Goal: Task Accomplishment & Management: Manage account settings

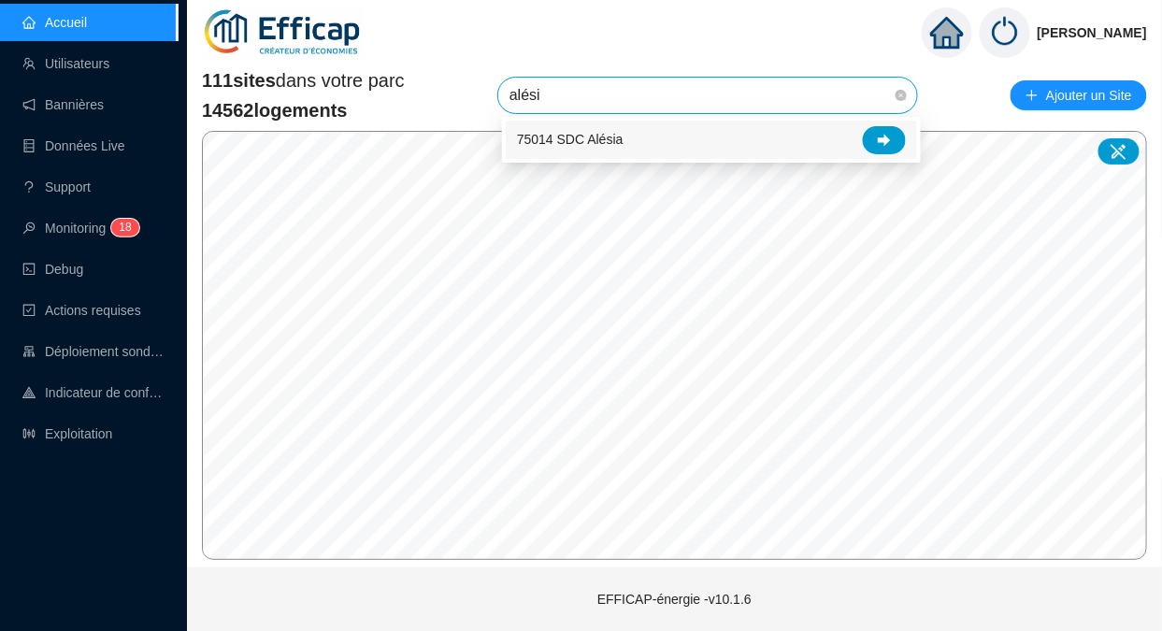
type input "alésia"
click at [896, 140] on div at bounding box center [884, 140] width 43 height 28
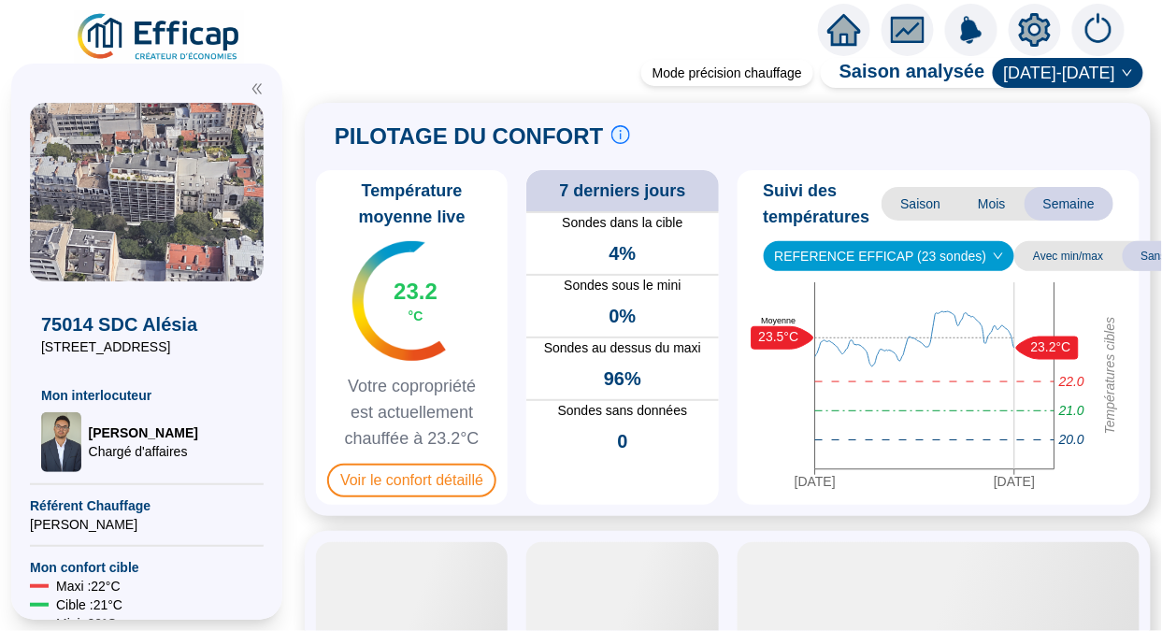
click at [396, 482] on span "Voir le confort détaillé" at bounding box center [411, 481] width 169 height 34
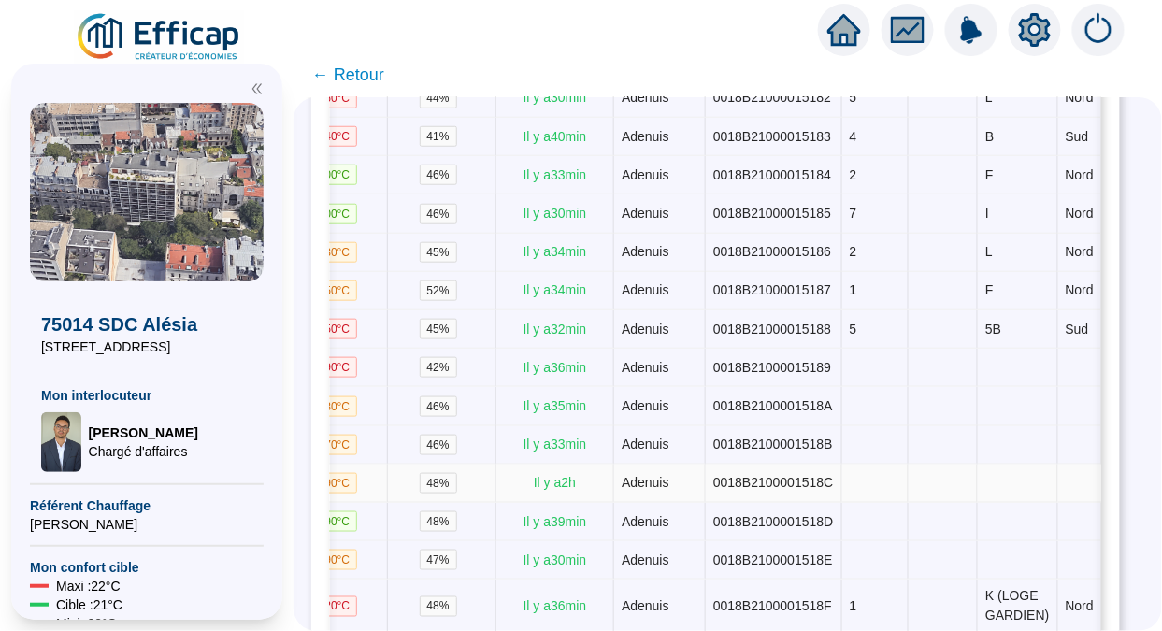
scroll to position [0, 569]
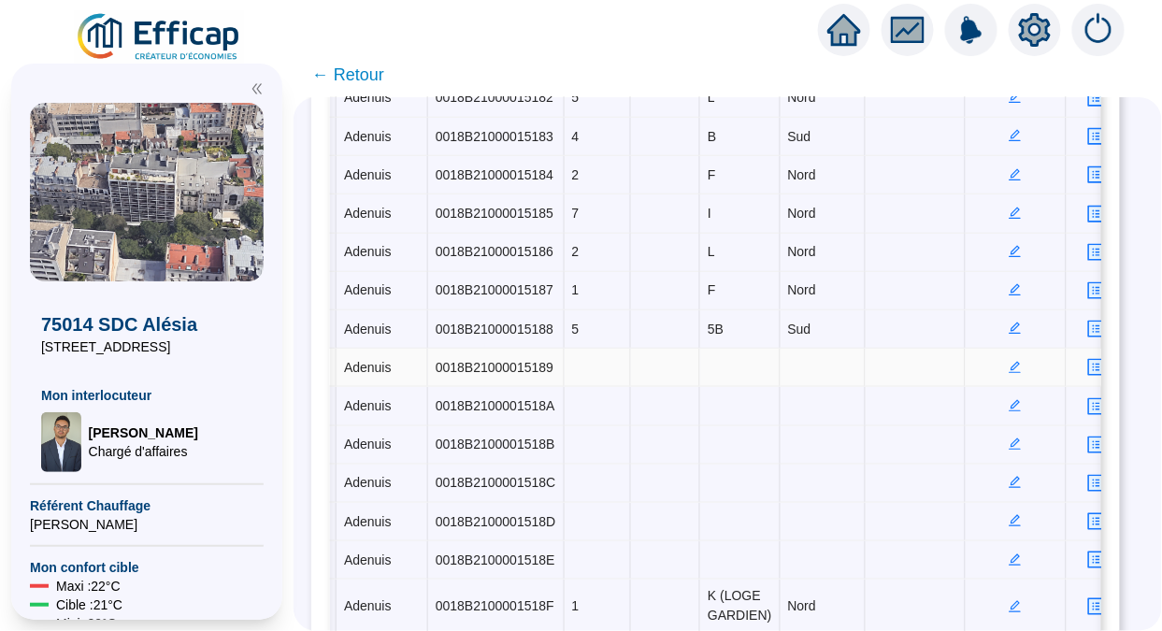
click at [1009, 361] on icon "edit" at bounding box center [1015, 367] width 13 height 13
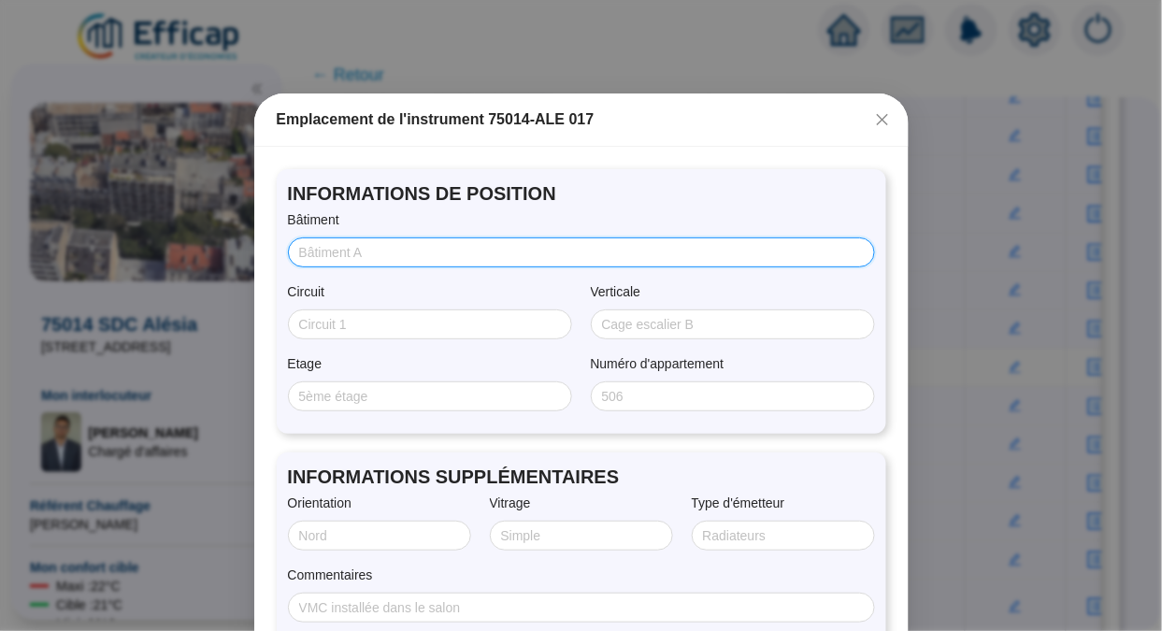
click at [364, 261] on input "Bâtiment" at bounding box center [579, 253] width 561 height 20
type input "ALÉSIA"
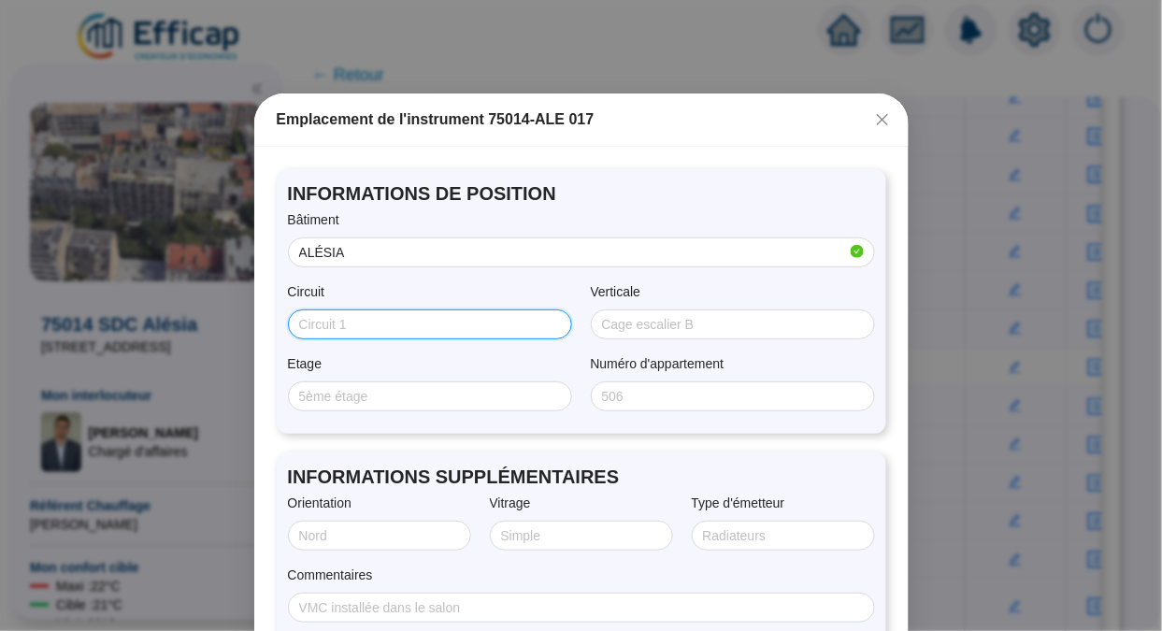
click at [346, 323] on input "Circuit" at bounding box center [428, 325] width 258 height 20
click at [554, 332] on span at bounding box center [430, 324] width 284 height 30
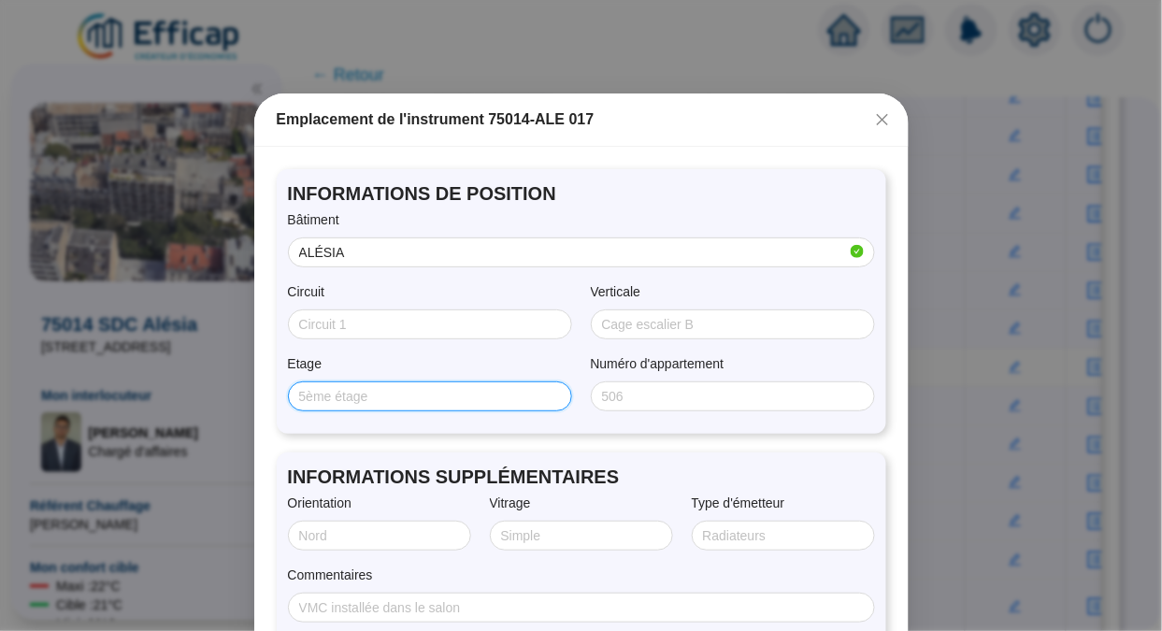
click at [370, 402] on input "Etage" at bounding box center [428, 397] width 258 height 20
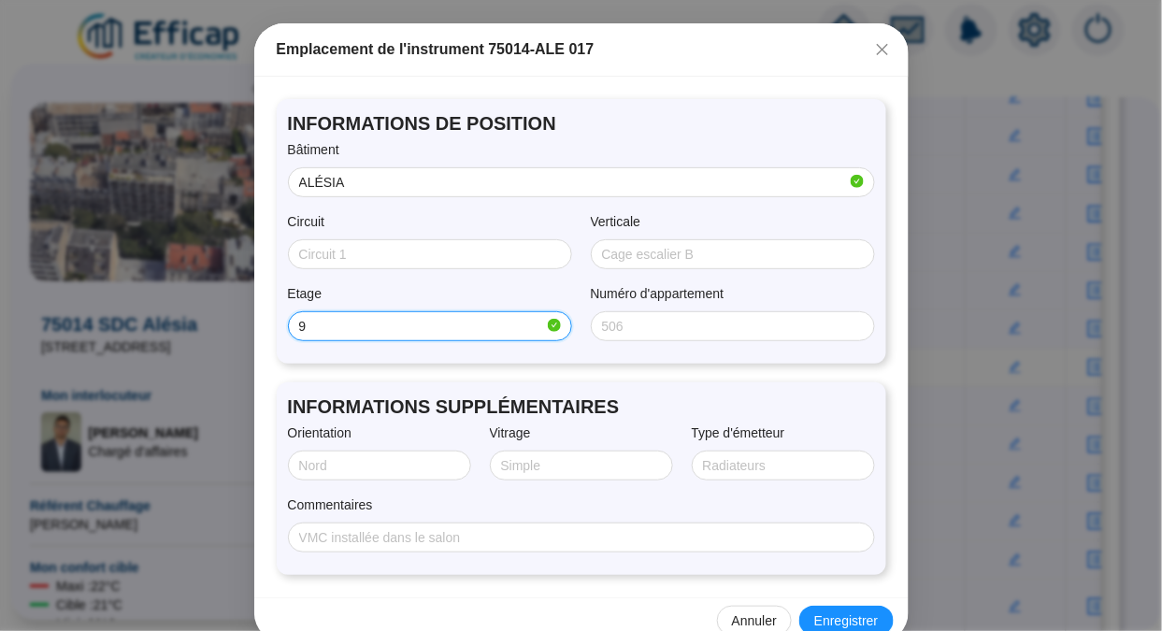
scroll to position [76, 0]
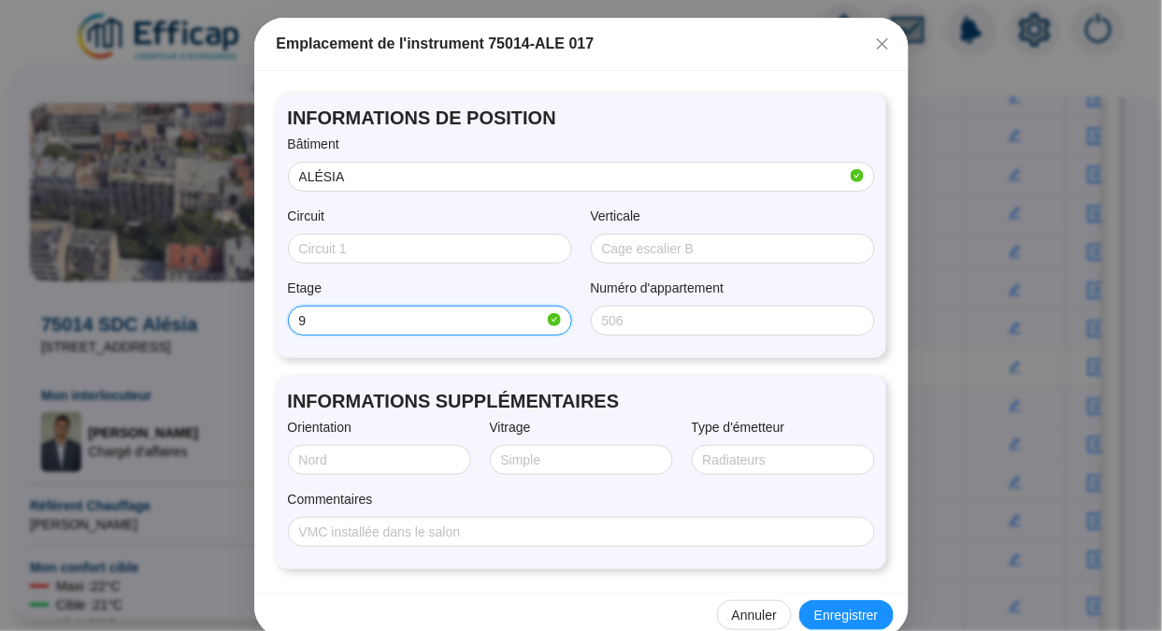
type input "9"
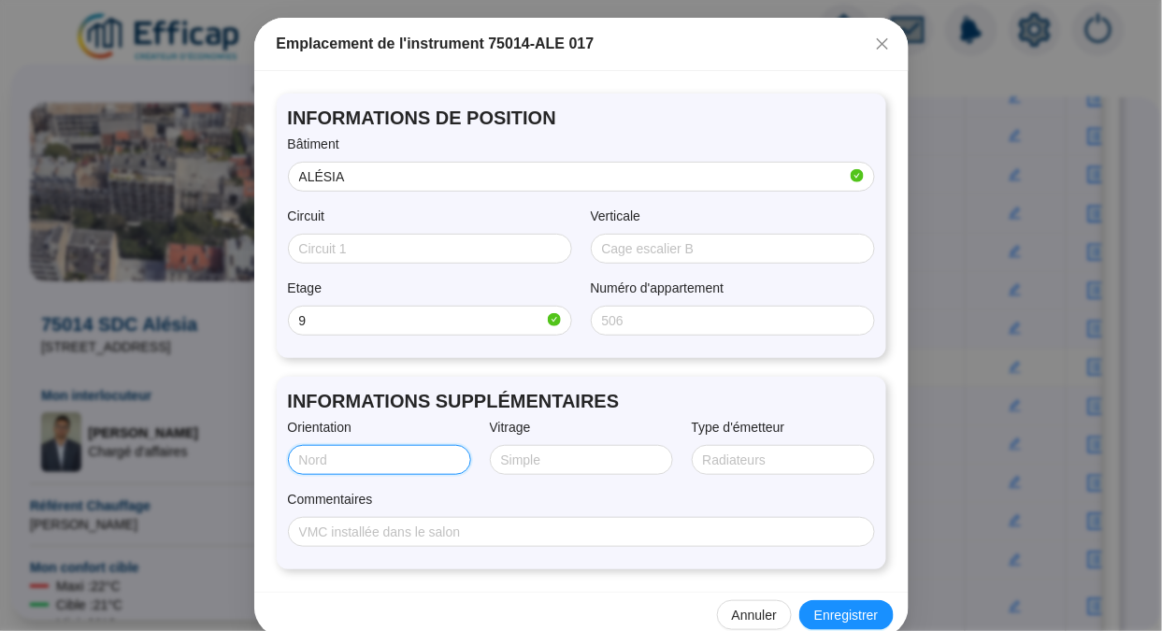
click at [368, 456] on input "Orientation" at bounding box center [377, 461] width 157 height 20
type input "Sud"
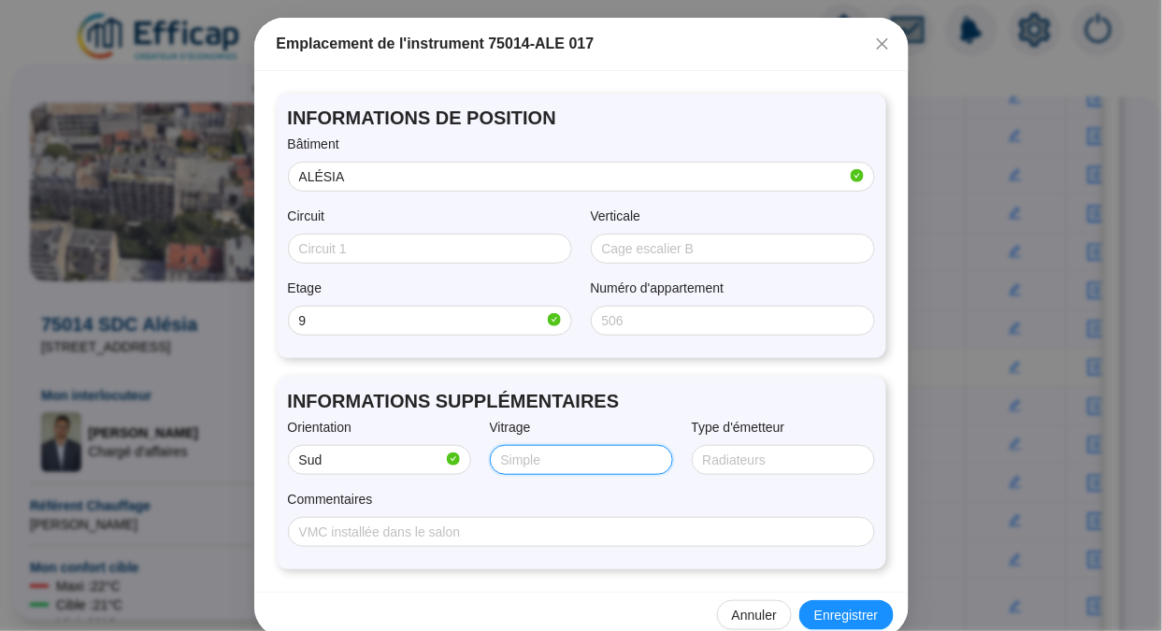
click at [541, 456] on input "Vitrage" at bounding box center [579, 461] width 157 height 20
type input "DV"
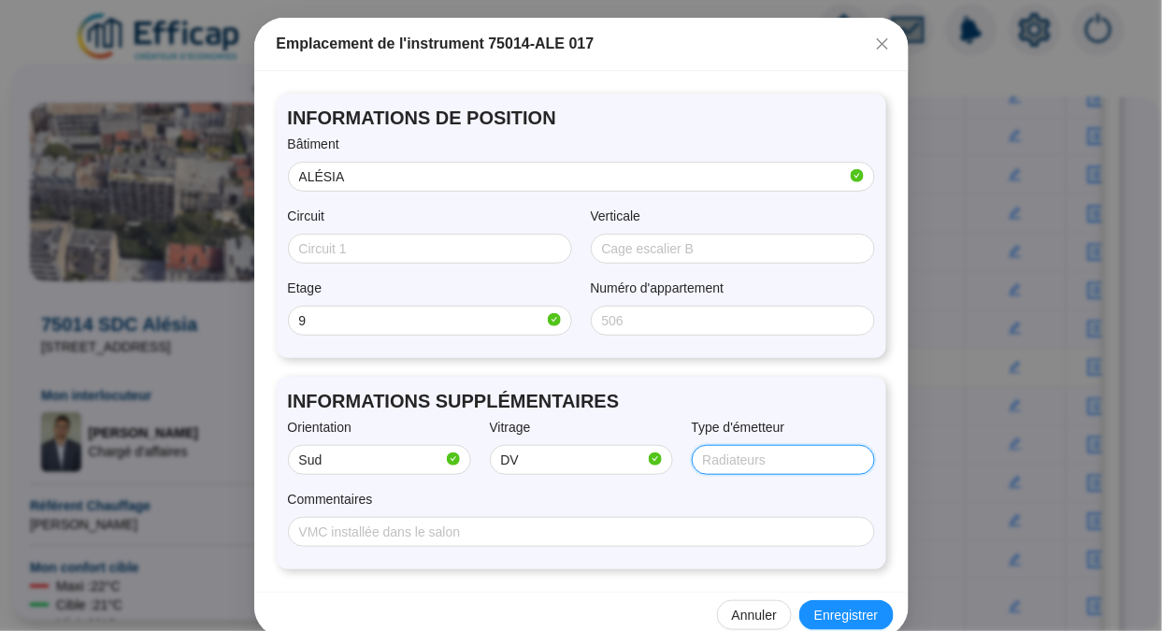
click at [711, 458] on input "Type d'émetteur" at bounding box center [781, 461] width 157 height 20
type input "Radiateurs"
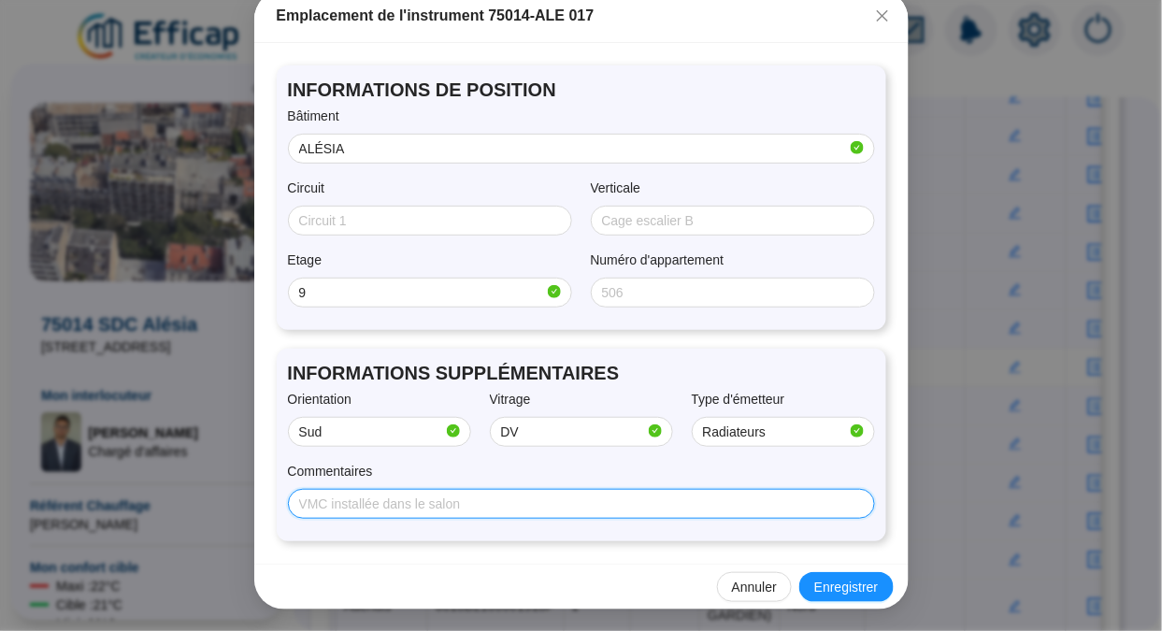
click at [417, 512] on input "Commentaires" at bounding box center [579, 505] width 561 height 20
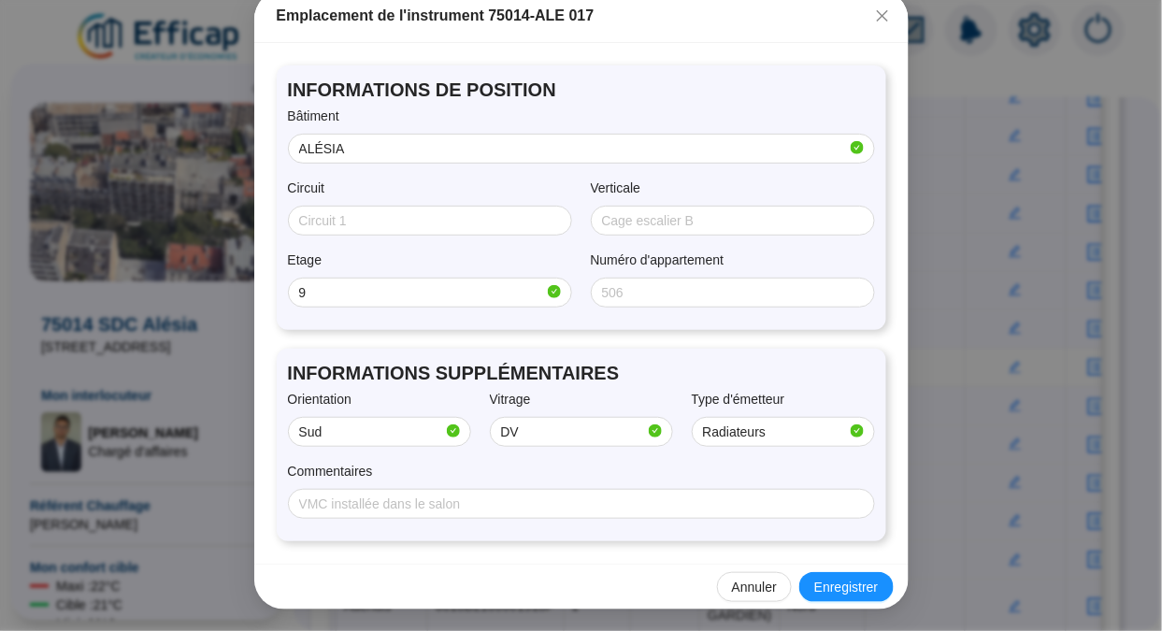
click at [840, 594] on span "Enregistrer" at bounding box center [846, 588] width 64 height 20
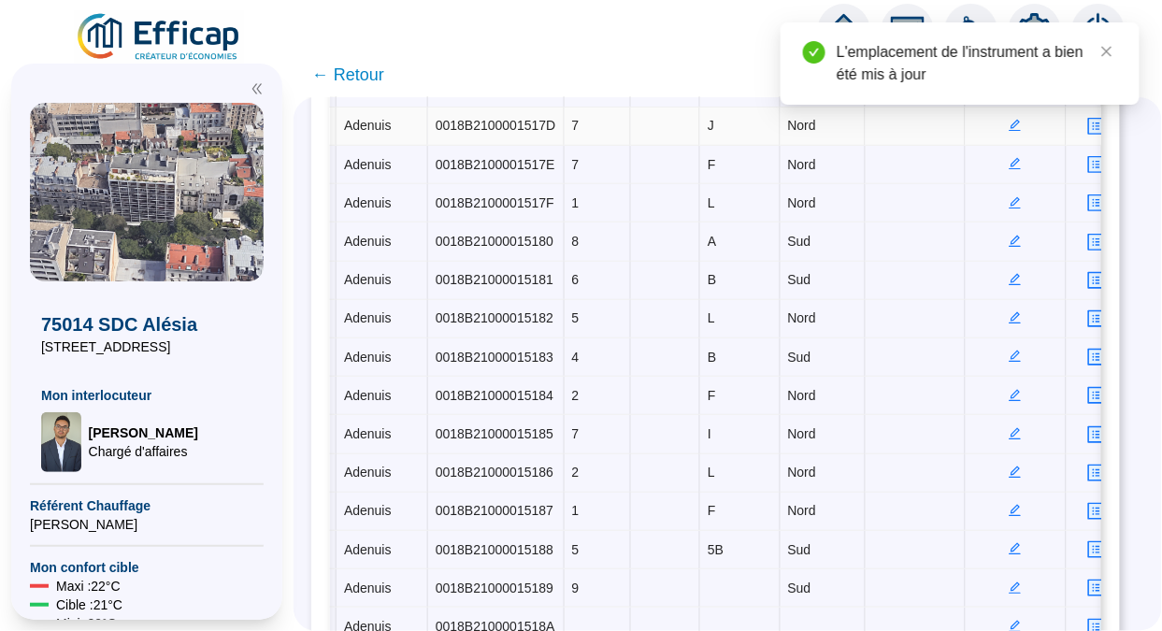
scroll to position [570, 24]
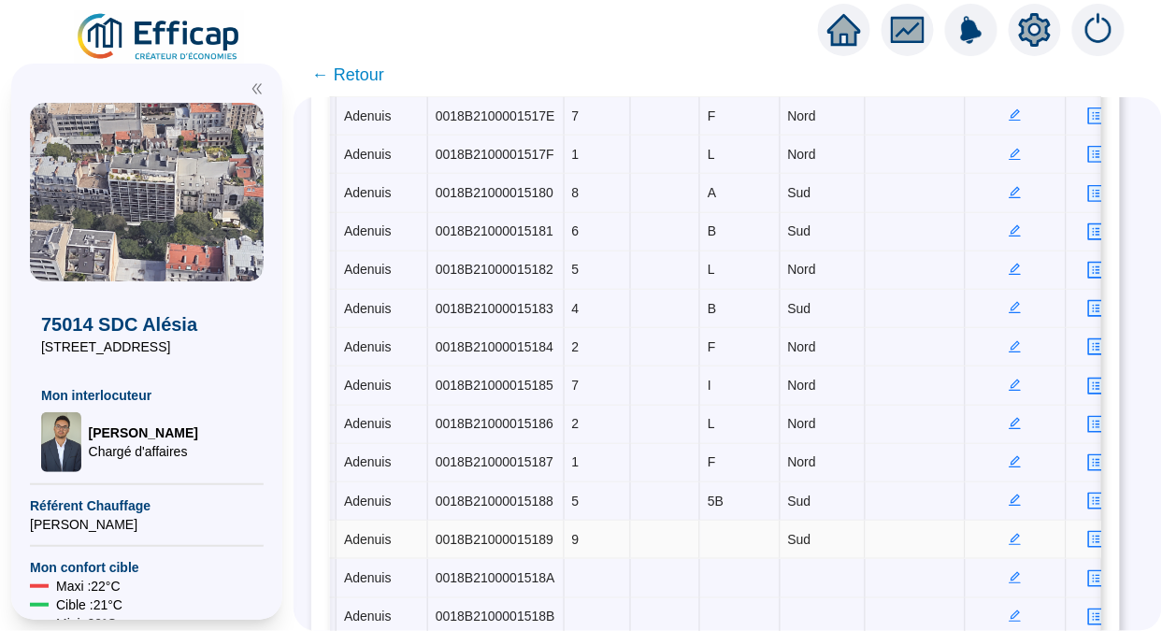
click at [1009, 533] on icon "edit" at bounding box center [1015, 539] width 13 height 13
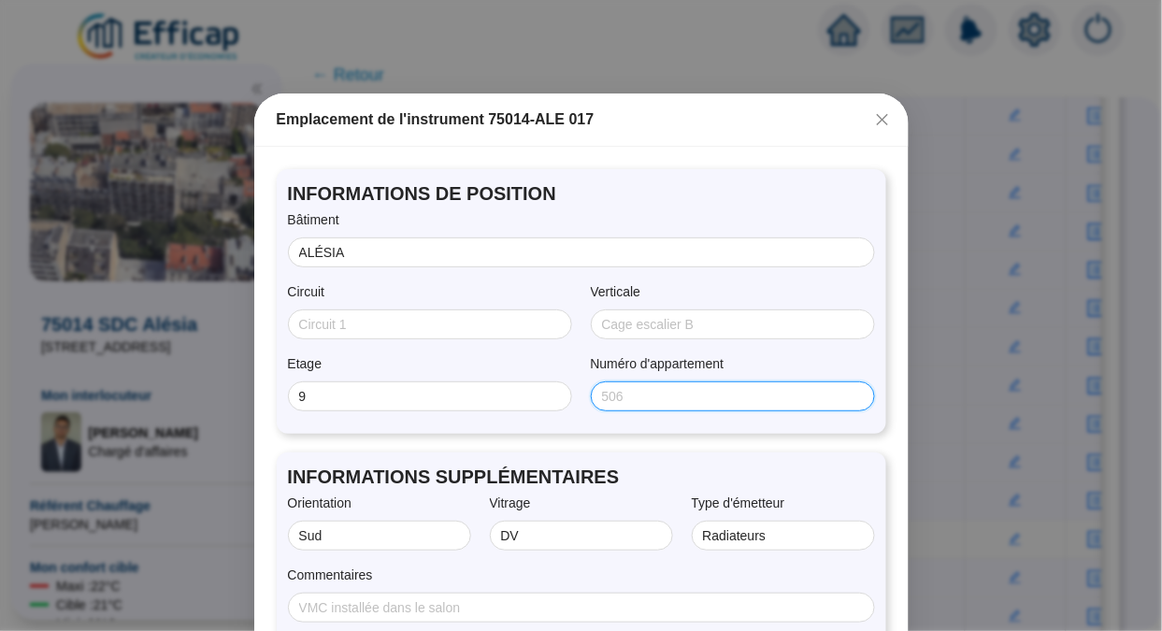
click at [605, 395] on input "Numéro d'appartement" at bounding box center [731, 397] width 258 height 20
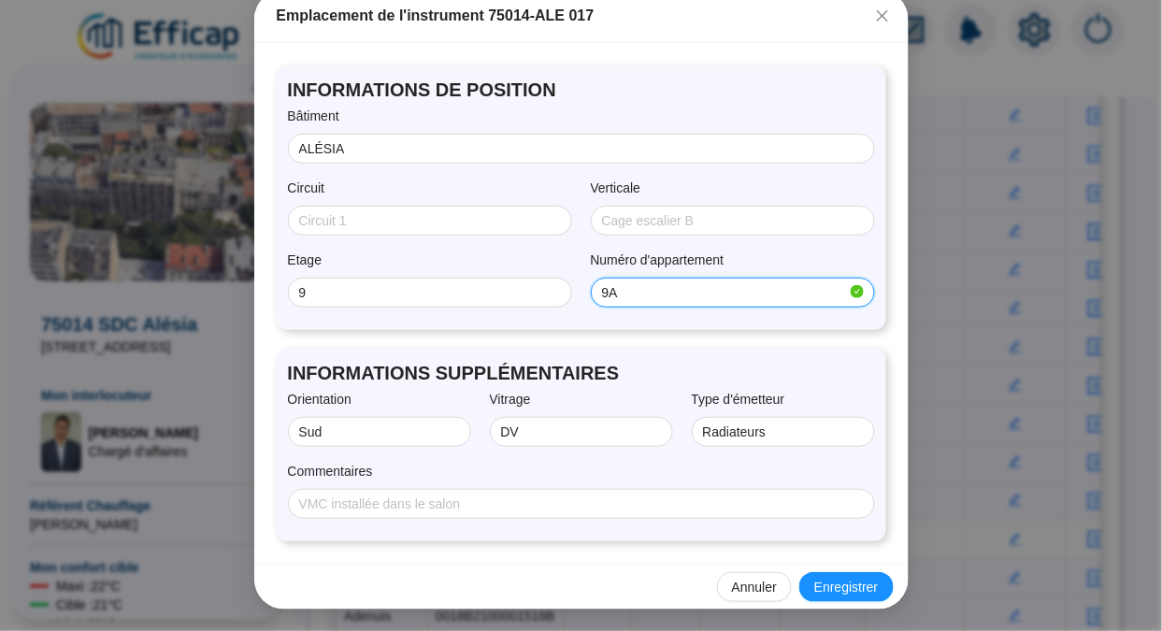
type input "9A"
click at [829, 591] on span "Enregistrer" at bounding box center [846, 588] width 64 height 20
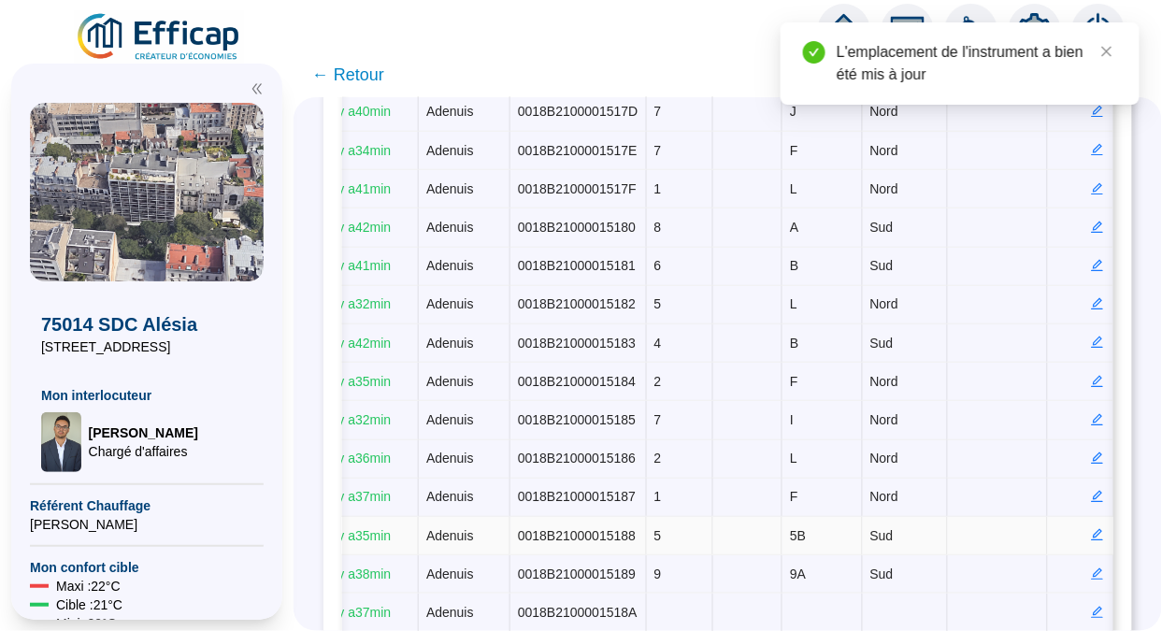
scroll to position [0, 569]
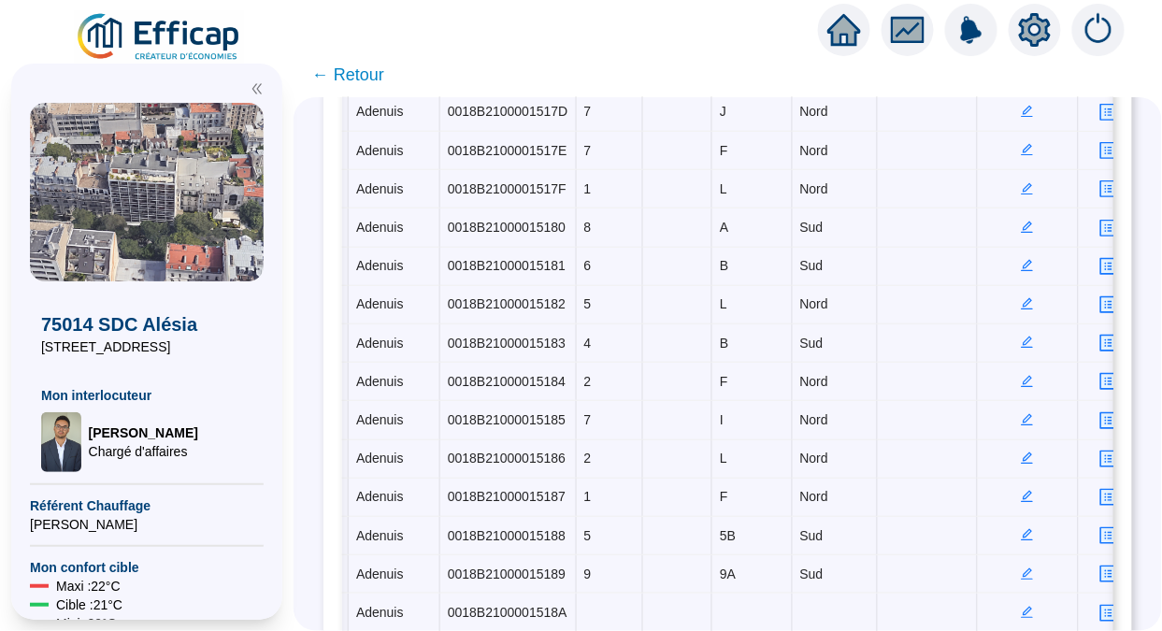
click at [362, 69] on span "← Retour" at bounding box center [348, 75] width 72 height 26
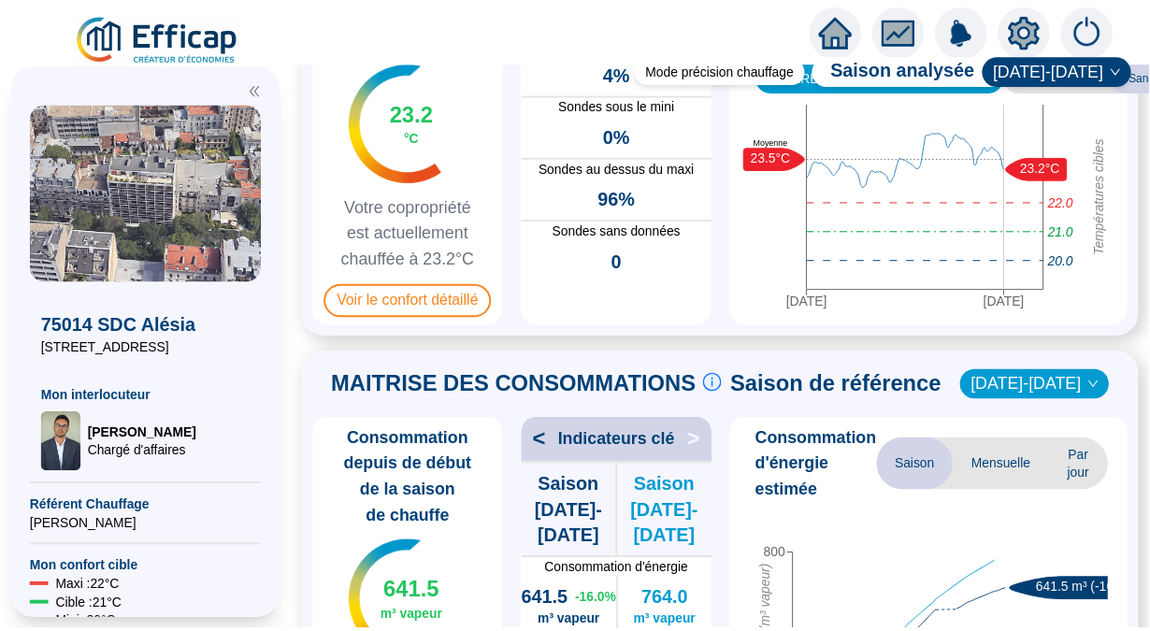
scroll to position [178, 0]
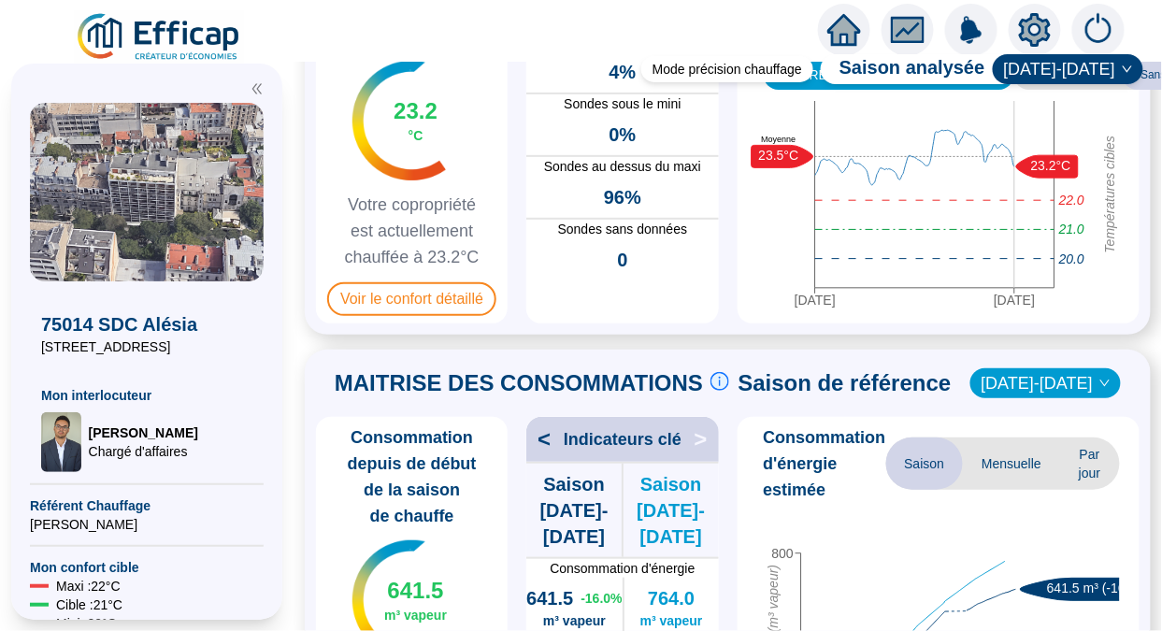
click at [151, 48] on img at bounding box center [159, 37] width 169 height 52
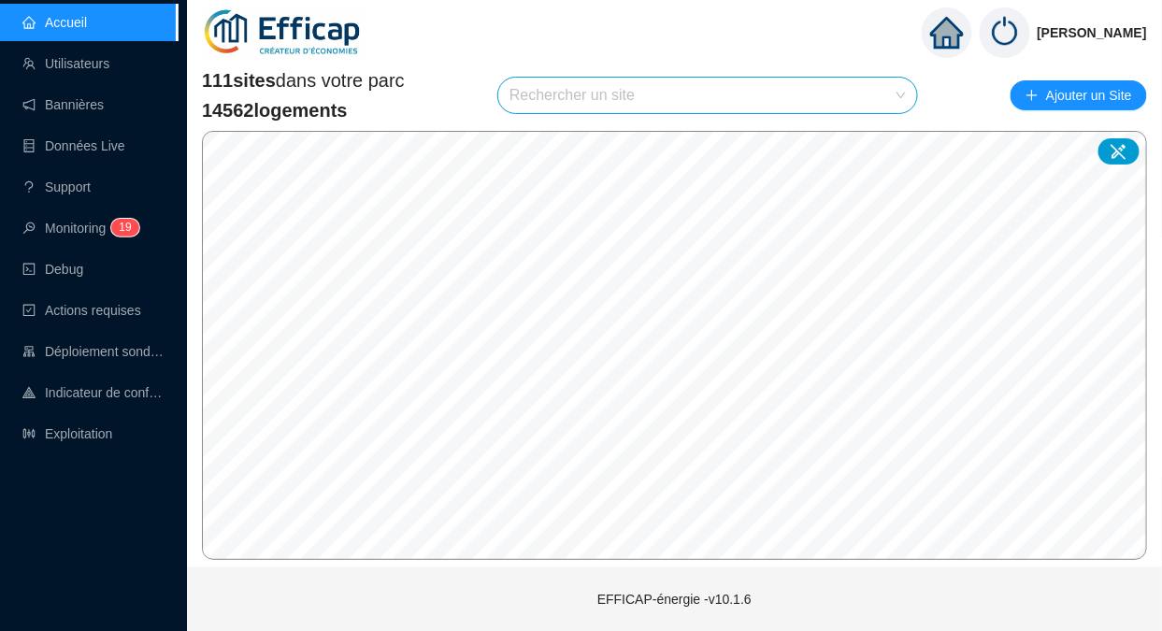
click at [65, 58] on link "Utilisateurs" at bounding box center [65, 63] width 87 height 15
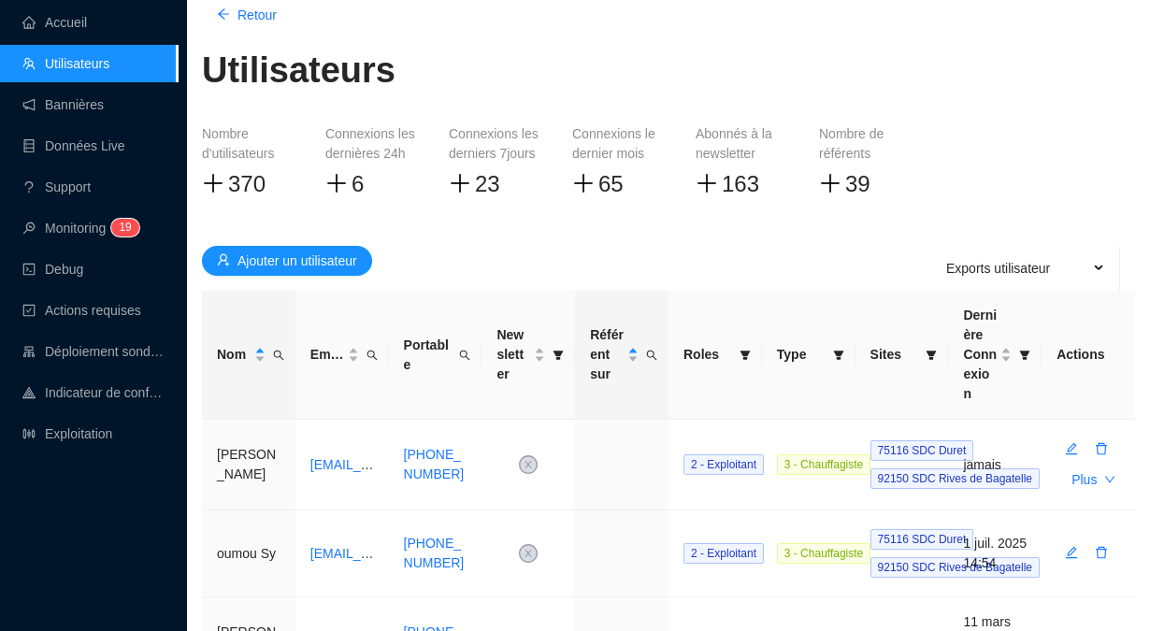
scroll to position [83, 0]
click at [278, 349] on icon "search" at bounding box center [278, 354] width 11 height 11
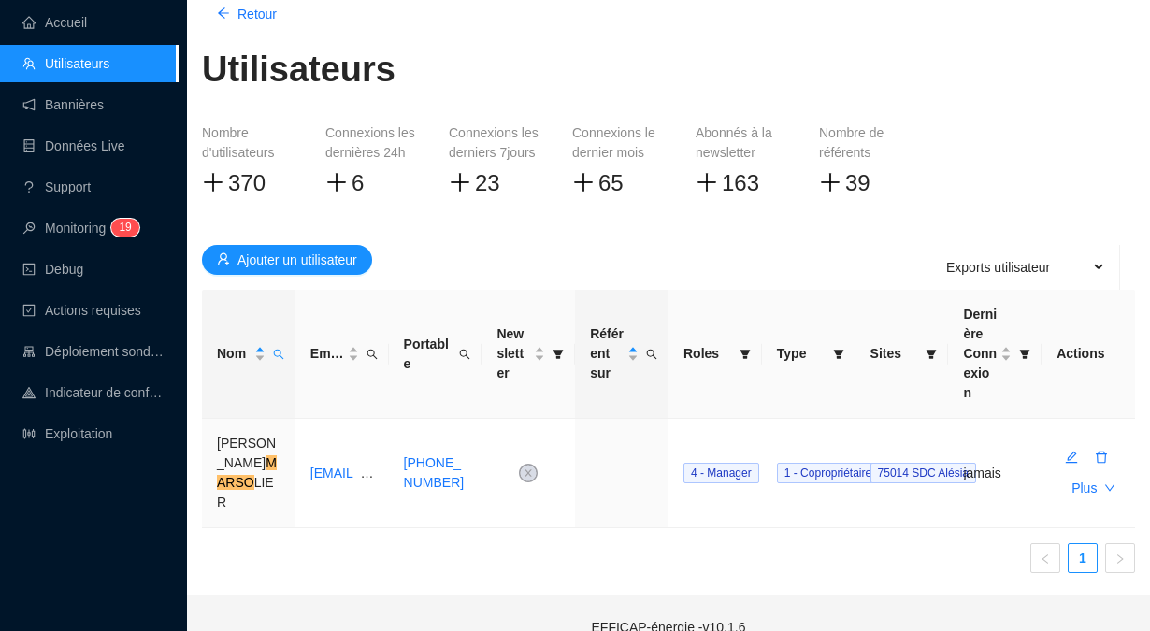
click at [281, 349] on icon "search" at bounding box center [278, 354] width 11 height 11
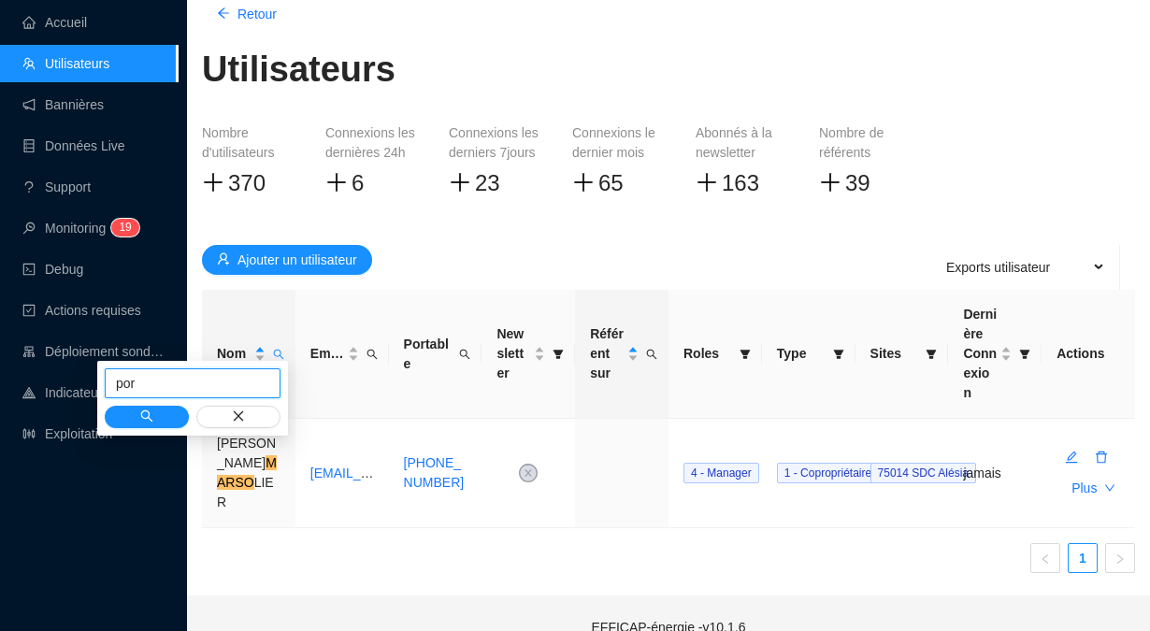
type input "por"
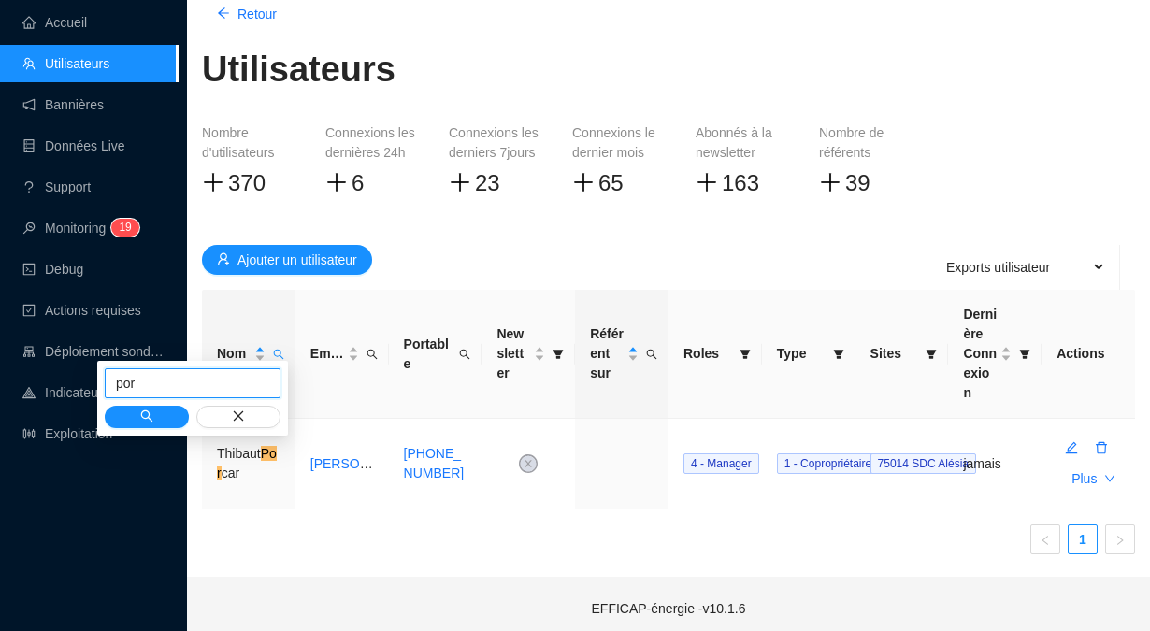
scroll to position [73, 0]
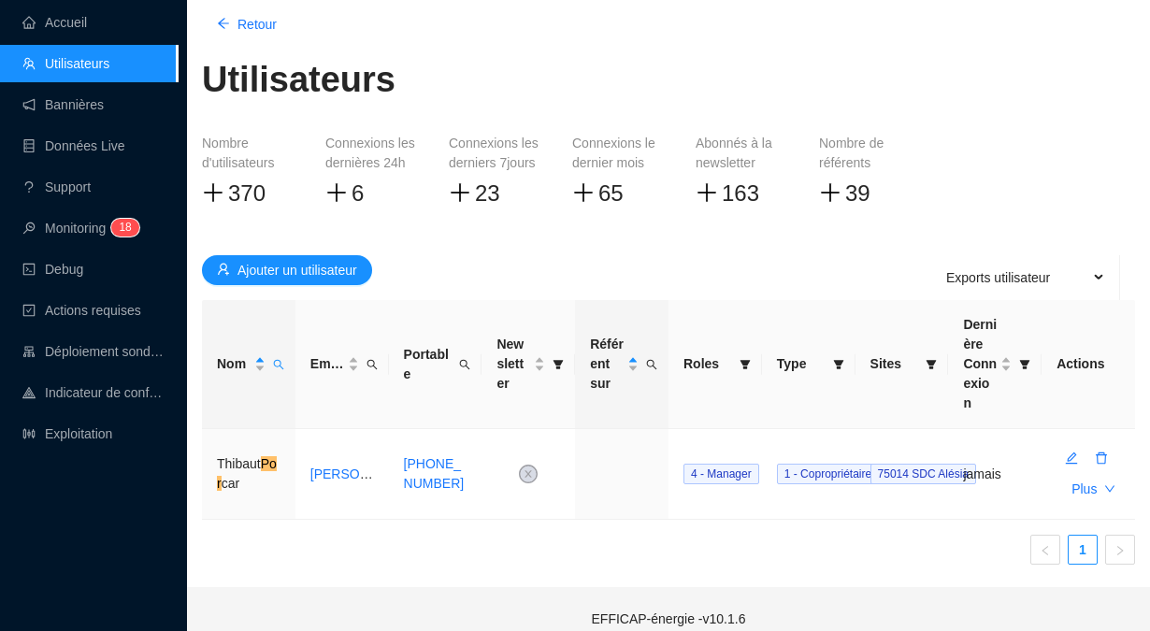
click at [417, 553] on div "Nom Email Portable Newsletter Référent sur Roles Type Sites Dernière Connexion …" at bounding box center [668, 440] width 933 height 280
